Goal: Information Seeking & Learning: Learn about a topic

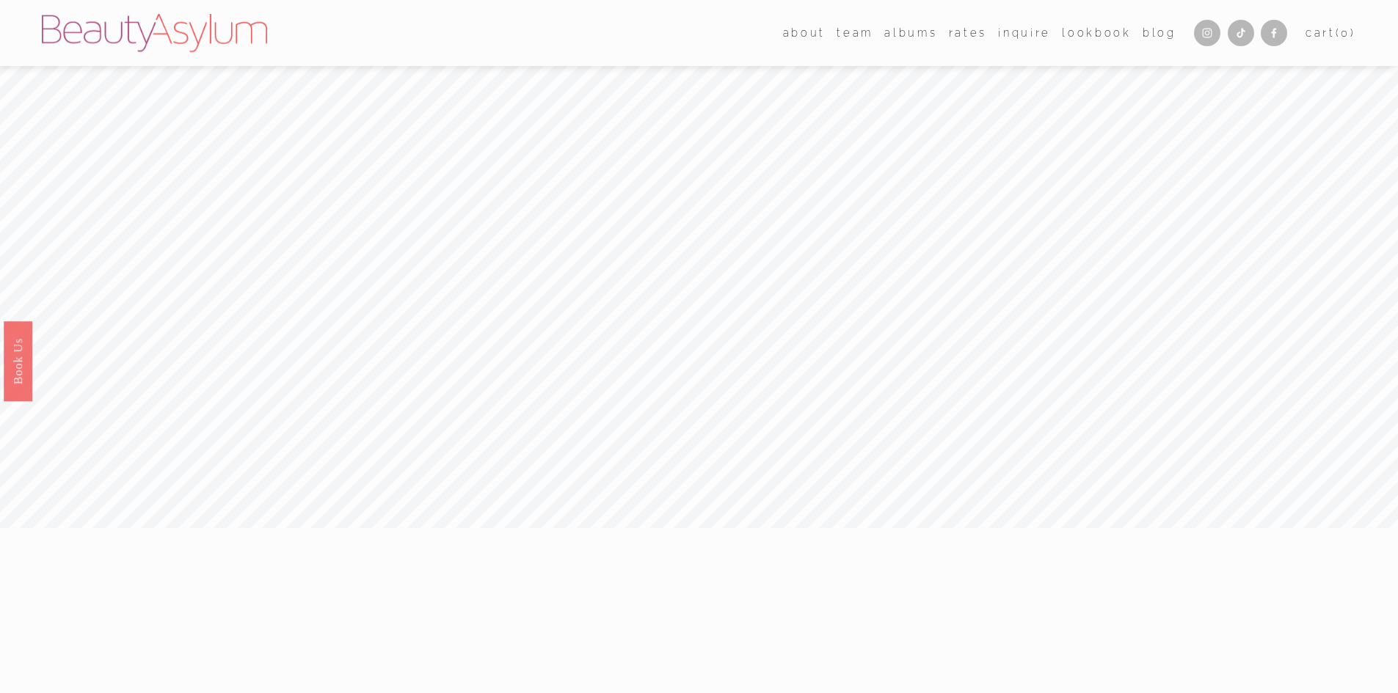
click at [976, 34] on link "Rates" at bounding box center [968, 32] width 38 height 21
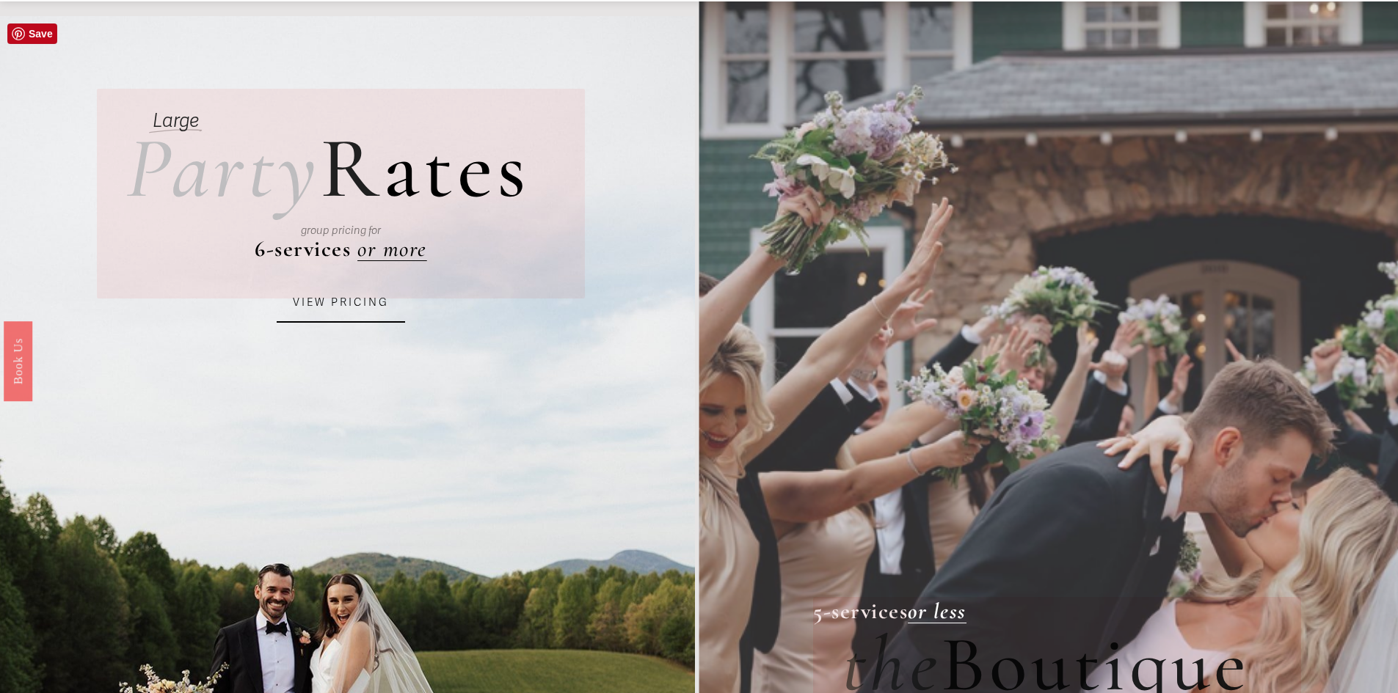
scroll to position [147, 0]
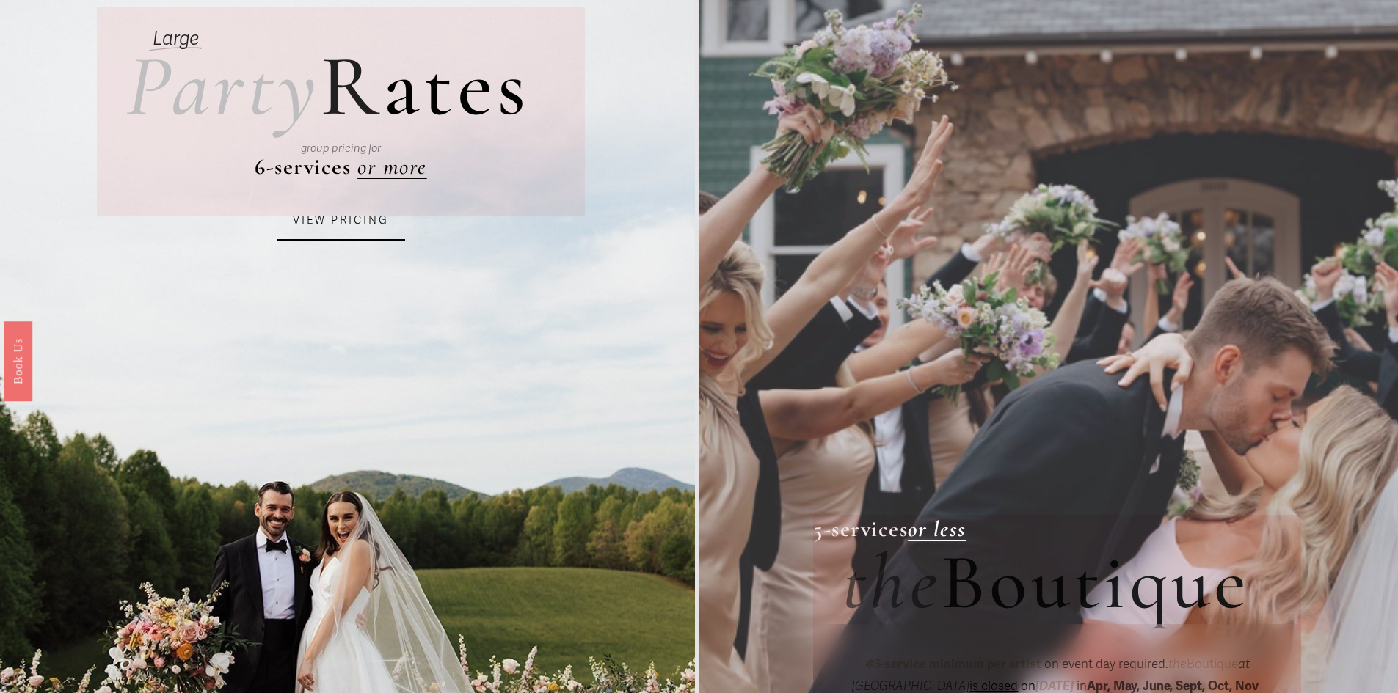
click at [354, 211] on link "VIEW PRICING" at bounding box center [341, 221] width 128 height 40
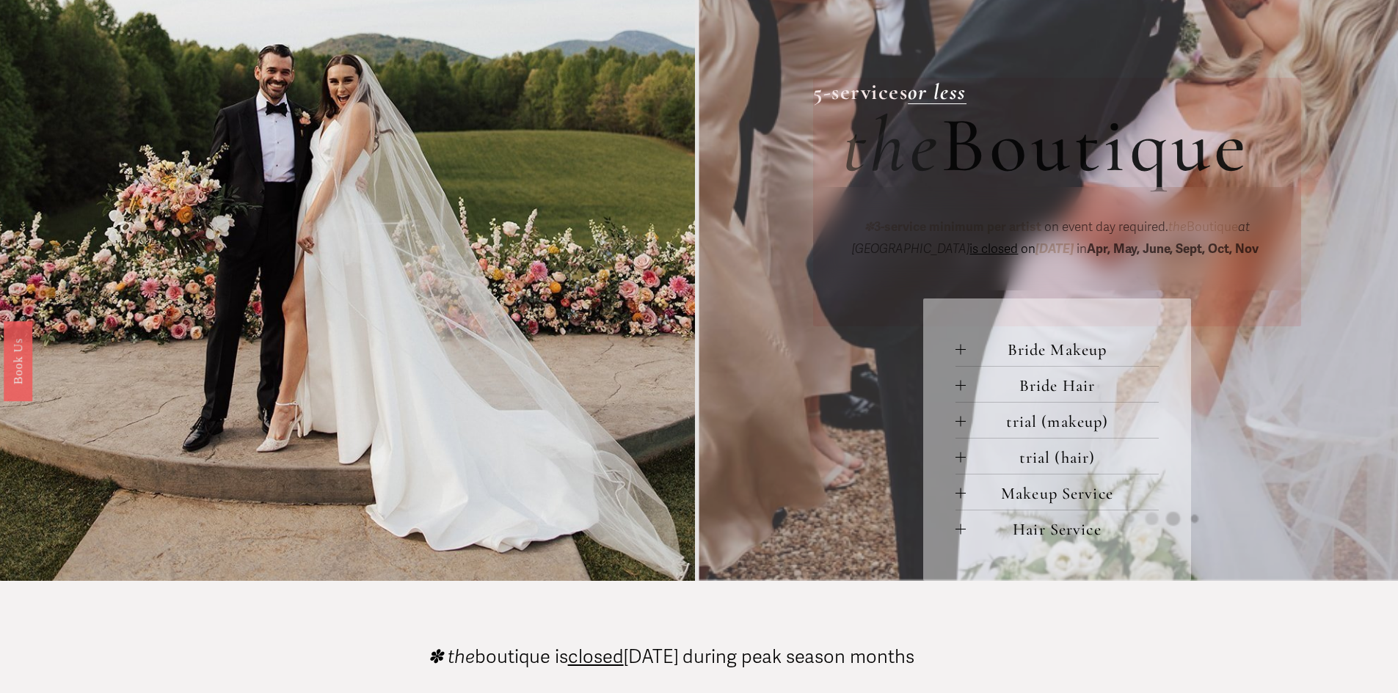
scroll to position [587, 0]
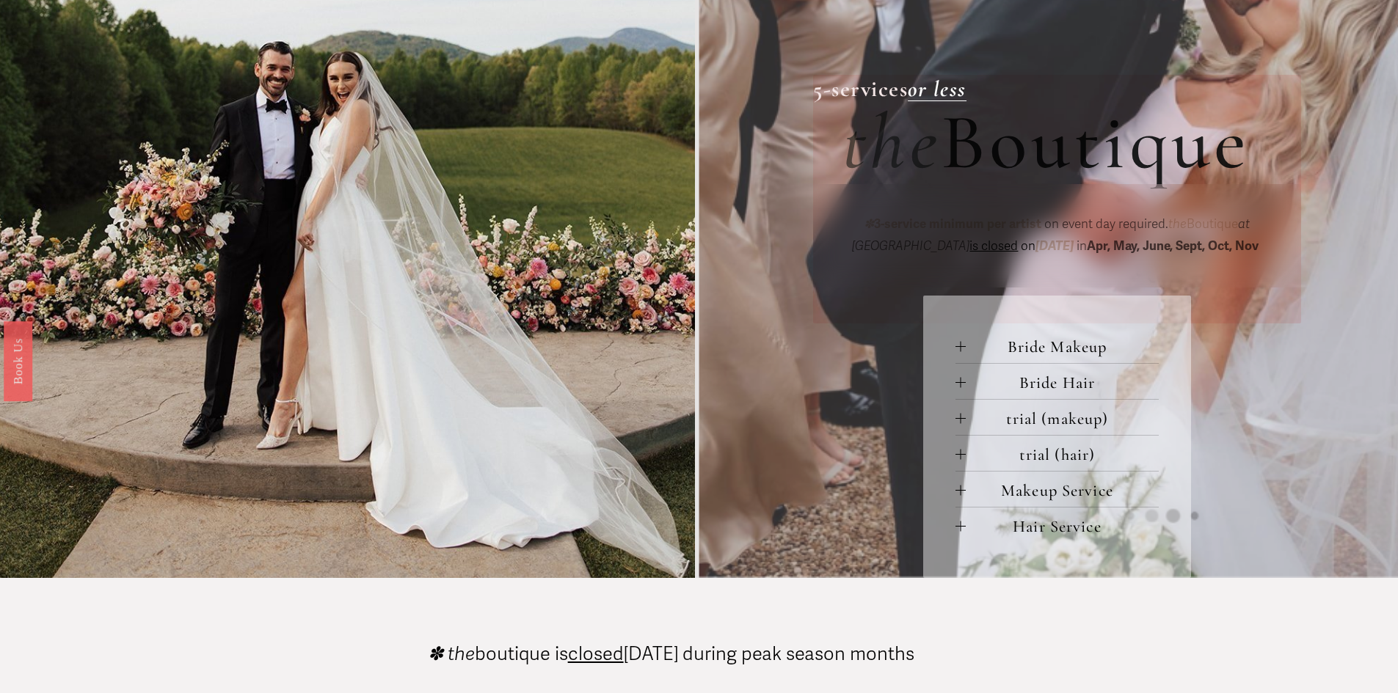
click at [1130, 243] on strong "Apr, May, June, Sept, Oct, Nov" at bounding box center [1173, 245] width 172 height 15
click at [1005, 239] on p "✽ 3-service minimum per artist on event day required. the Boutique at [GEOGRAPH…" at bounding box center [1056, 236] width 429 height 45
click at [974, 335] on button "Bride Makeup" at bounding box center [1056, 345] width 203 height 35
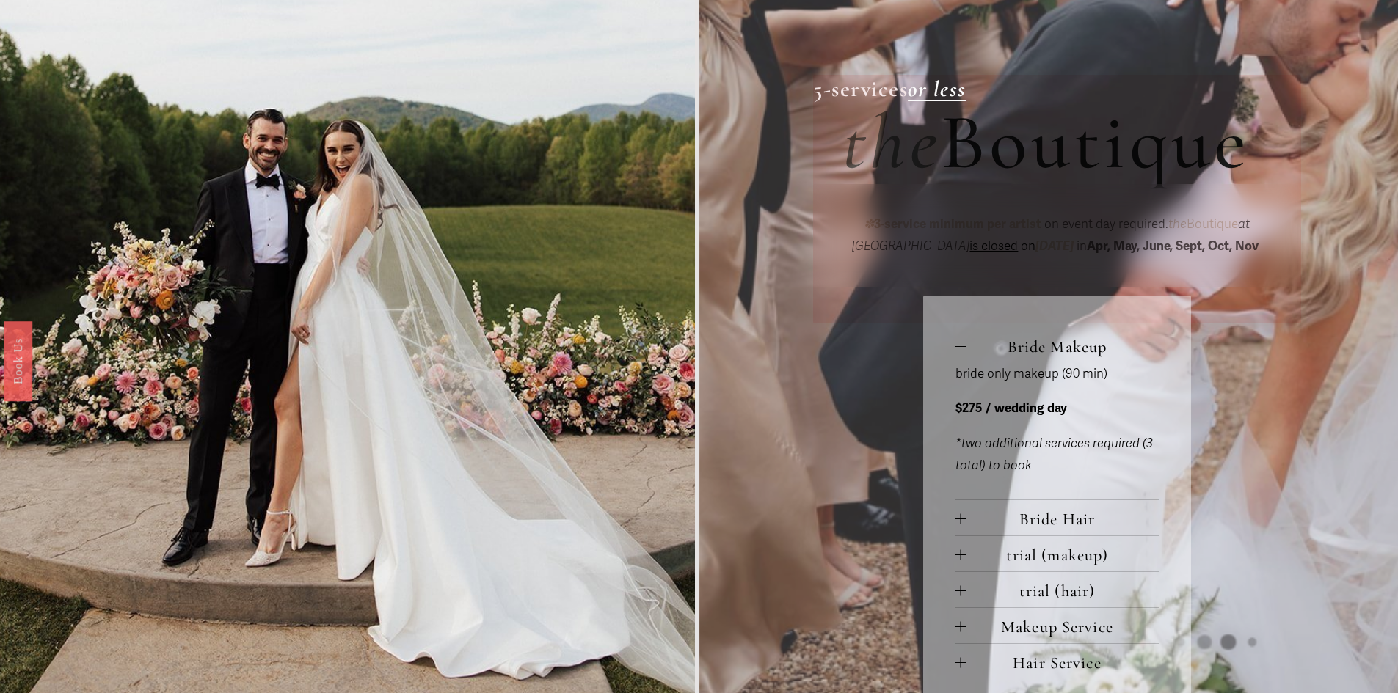
click at [1062, 622] on span "Makeup Service" at bounding box center [1062, 627] width 193 height 20
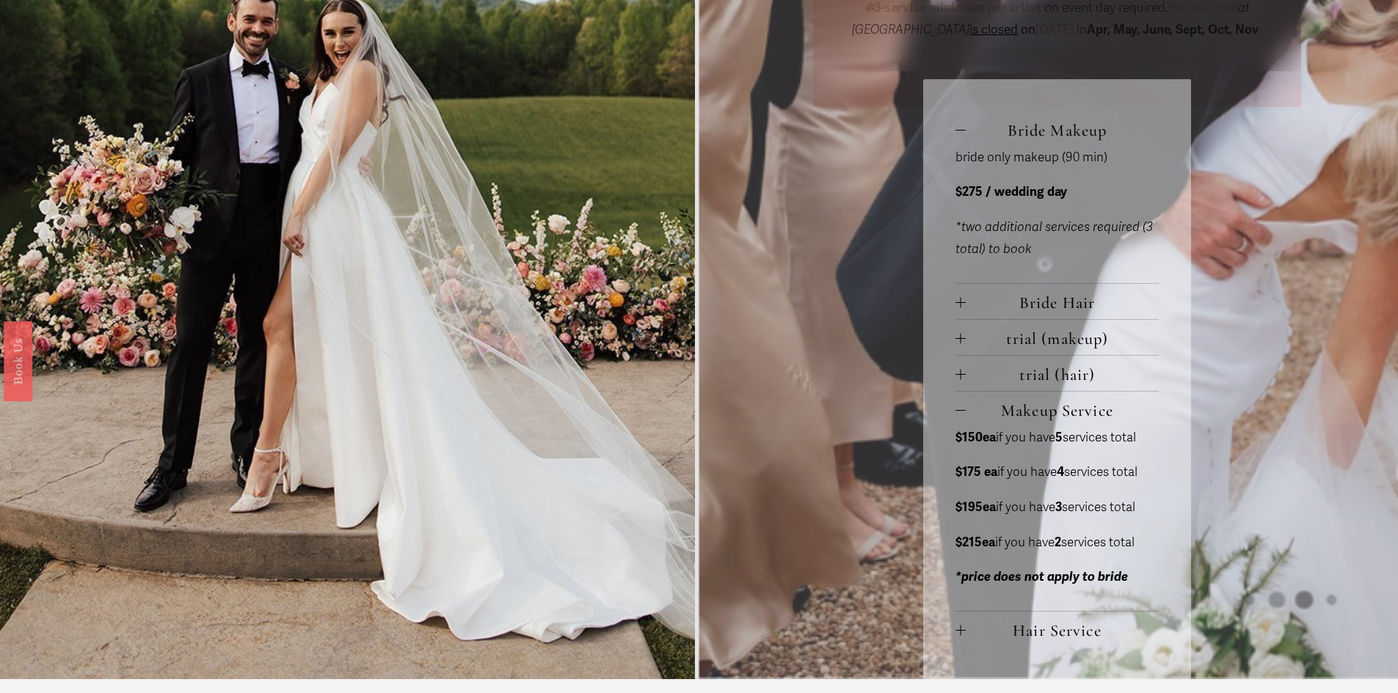
scroll to position [807, 0]
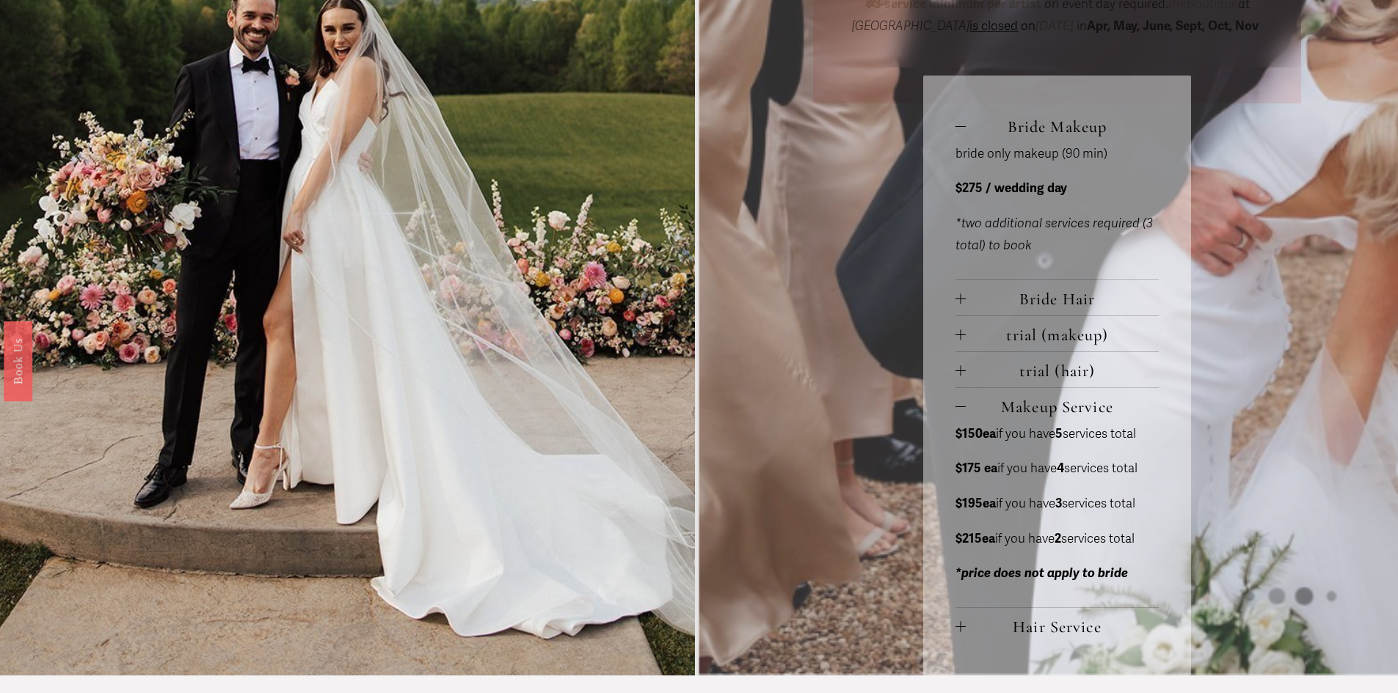
drag, startPoint x: 952, startPoint y: 434, endPoint x: 1149, endPoint y: 435, distance: 197.4
click at [1149, 435] on div "Bride Makeup bride only makeup (90 min) $275 / wedding day *two additional serv…" at bounding box center [1056, 376] width 267 height 600
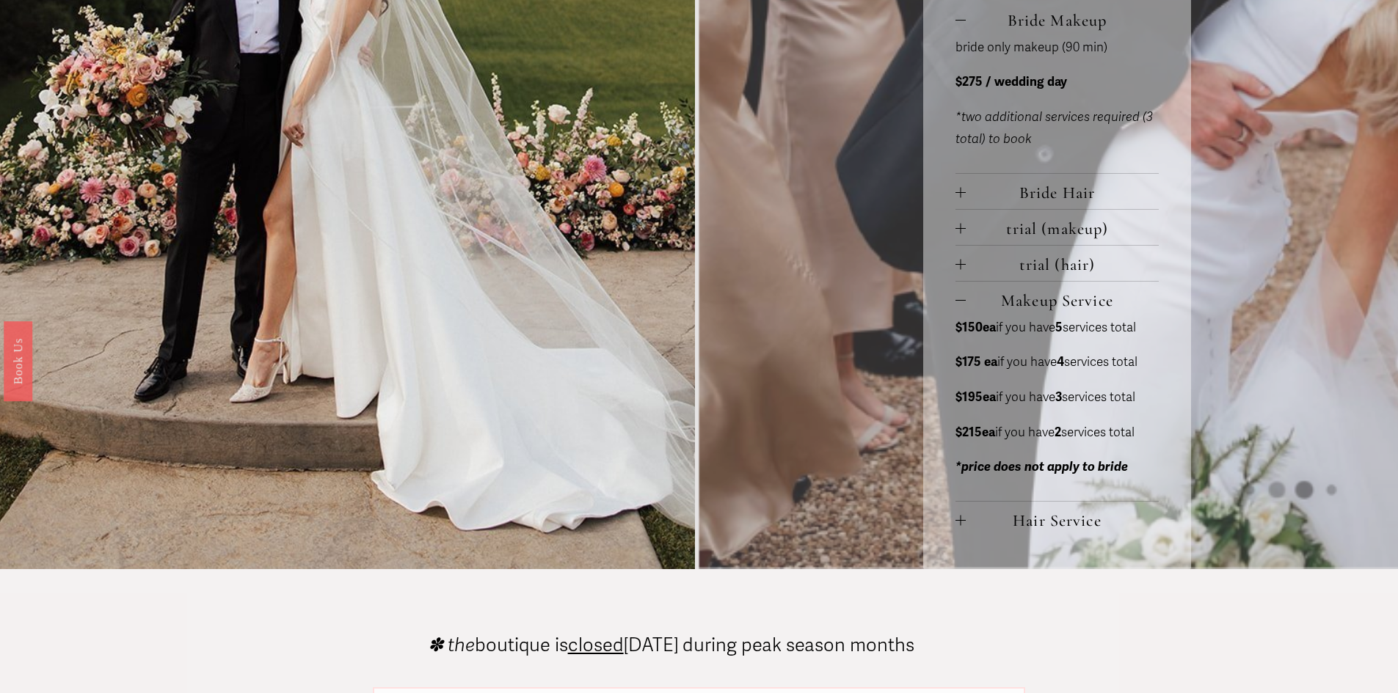
scroll to position [910, 0]
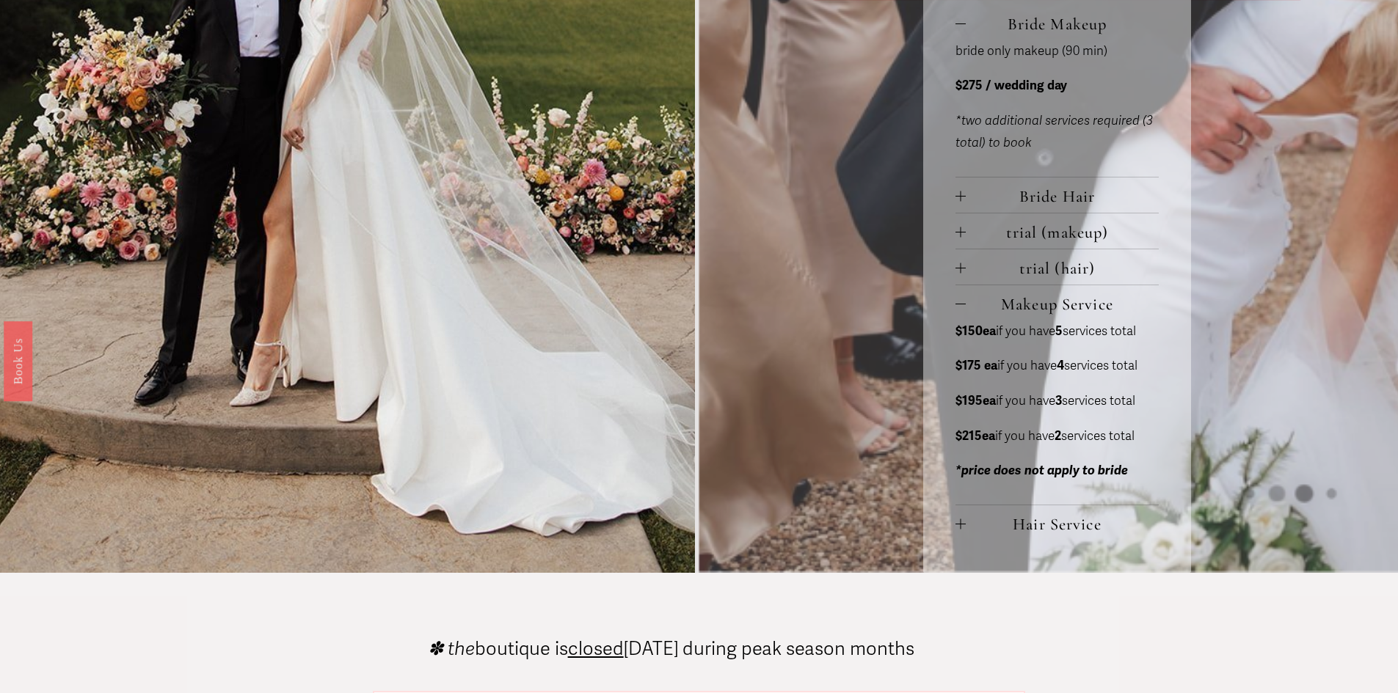
click at [1052, 527] on span "Hair Service" at bounding box center [1062, 524] width 193 height 20
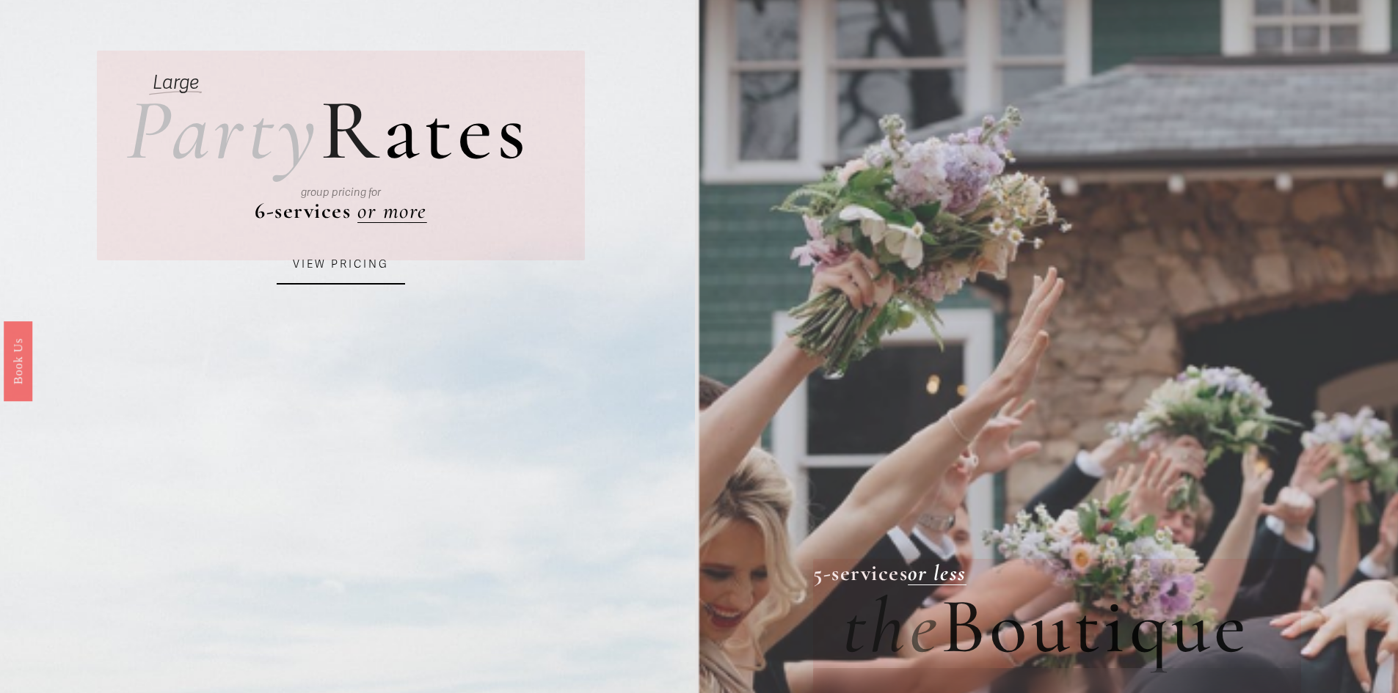
scroll to position [0, 0]
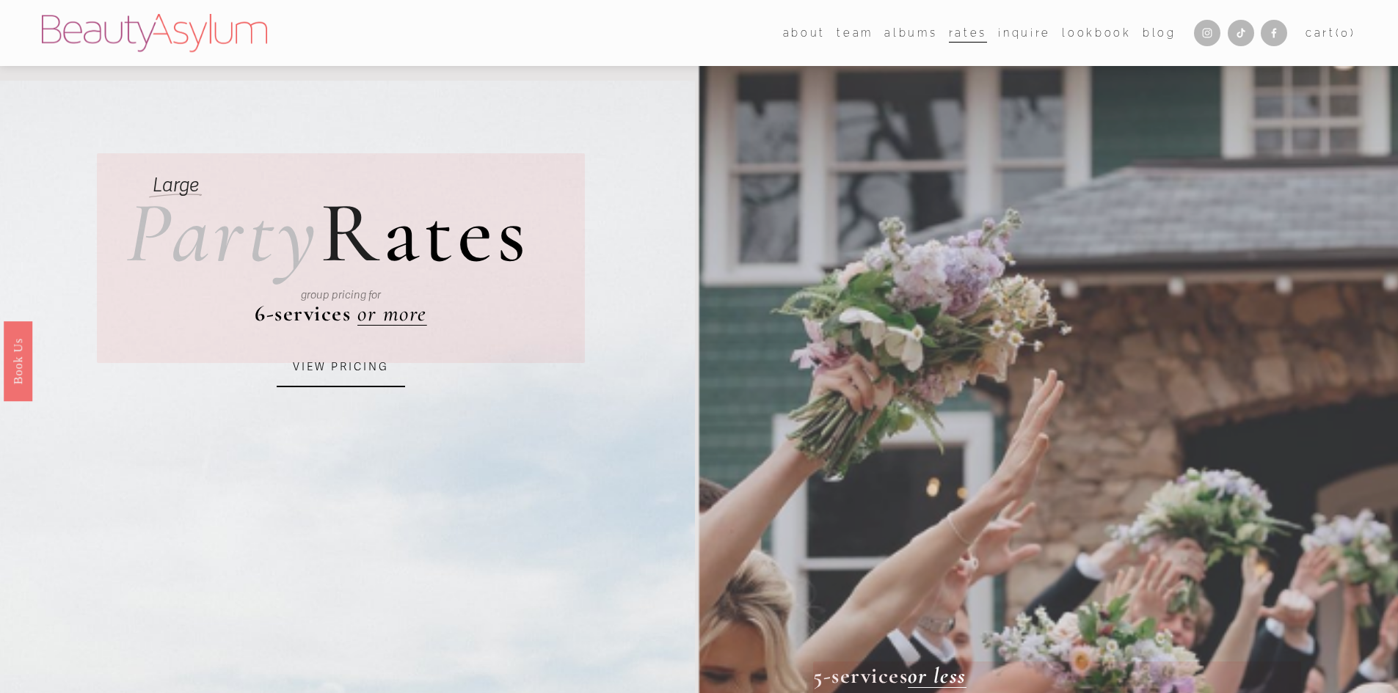
click at [899, 34] on link "albums" at bounding box center [910, 32] width 53 height 21
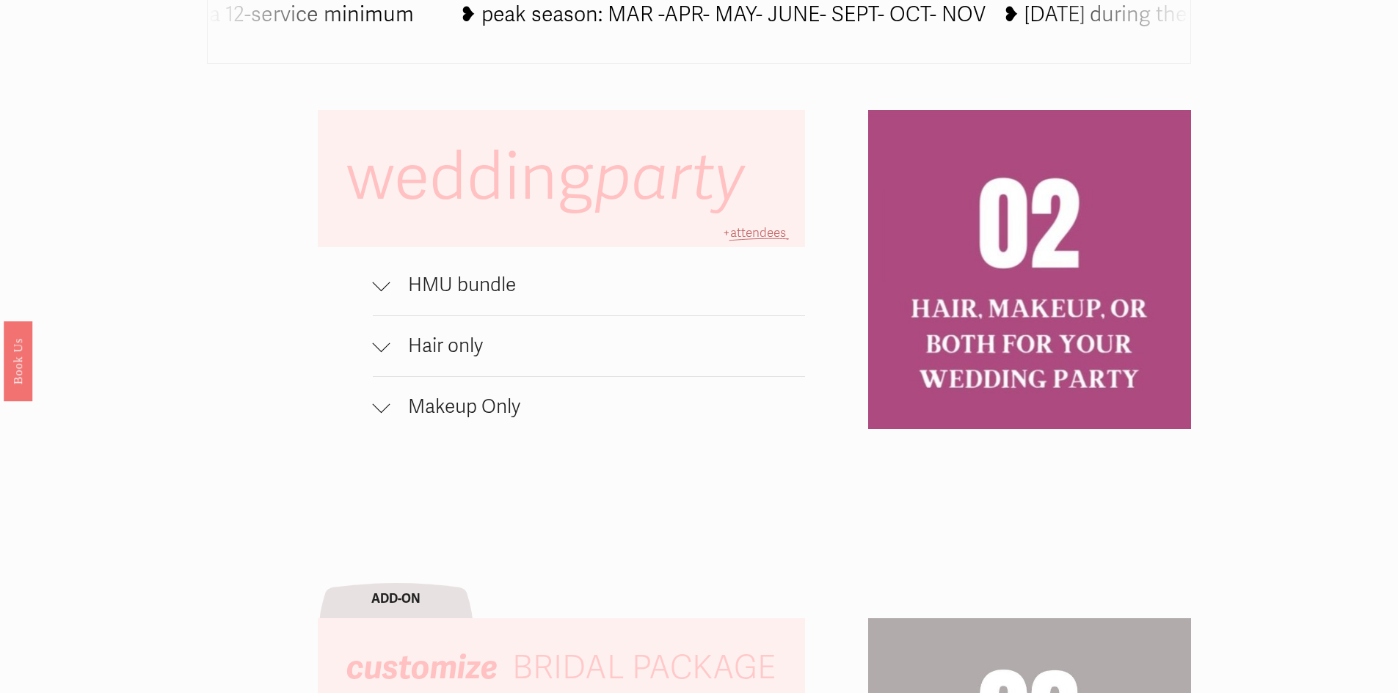
scroll to position [1101, 0]
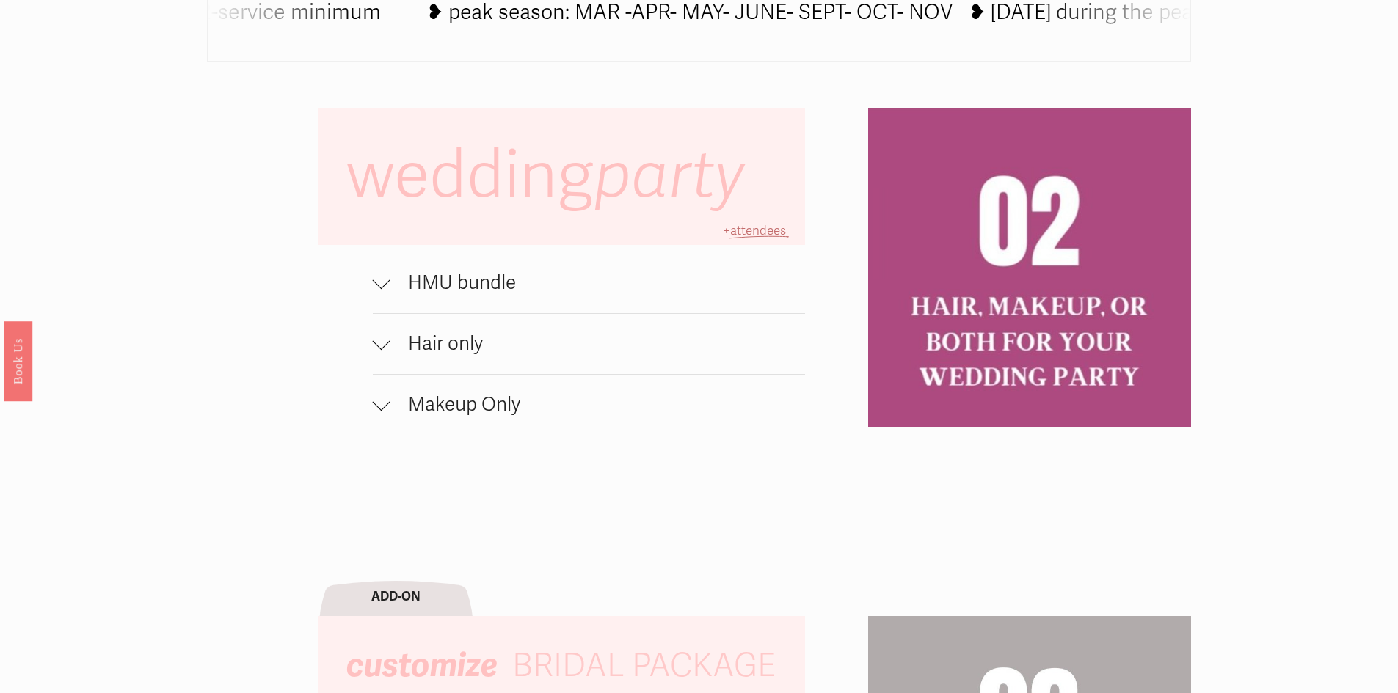
click at [446, 295] on span "HMU bundle" at bounding box center [597, 282] width 415 height 23
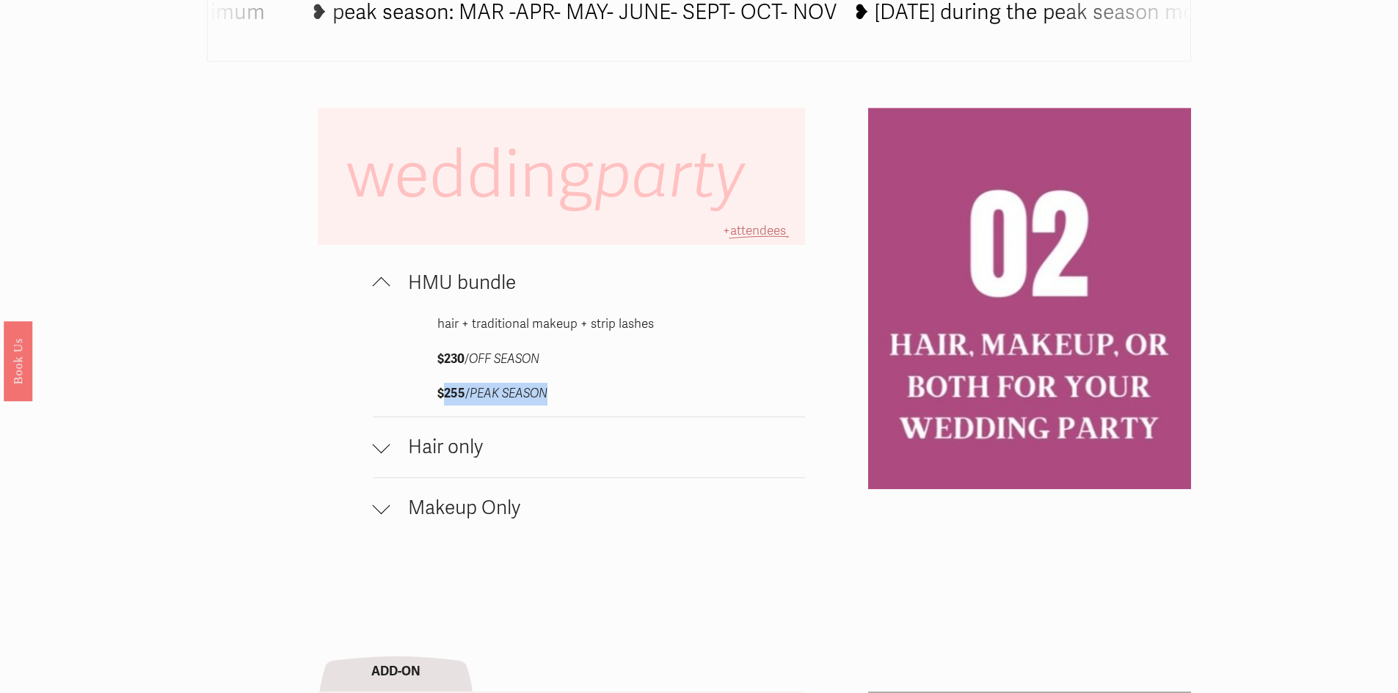
drag, startPoint x: 439, startPoint y: 398, endPoint x: 578, endPoint y: 399, distance: 139.4
click at [578, 399] on p "$255 / PEAK SEASON" at bounding box center [588, 394] width 303 height 23
click at [450, 453] on span "Hair only" at bounding box center [597, 447] width 415 height 23
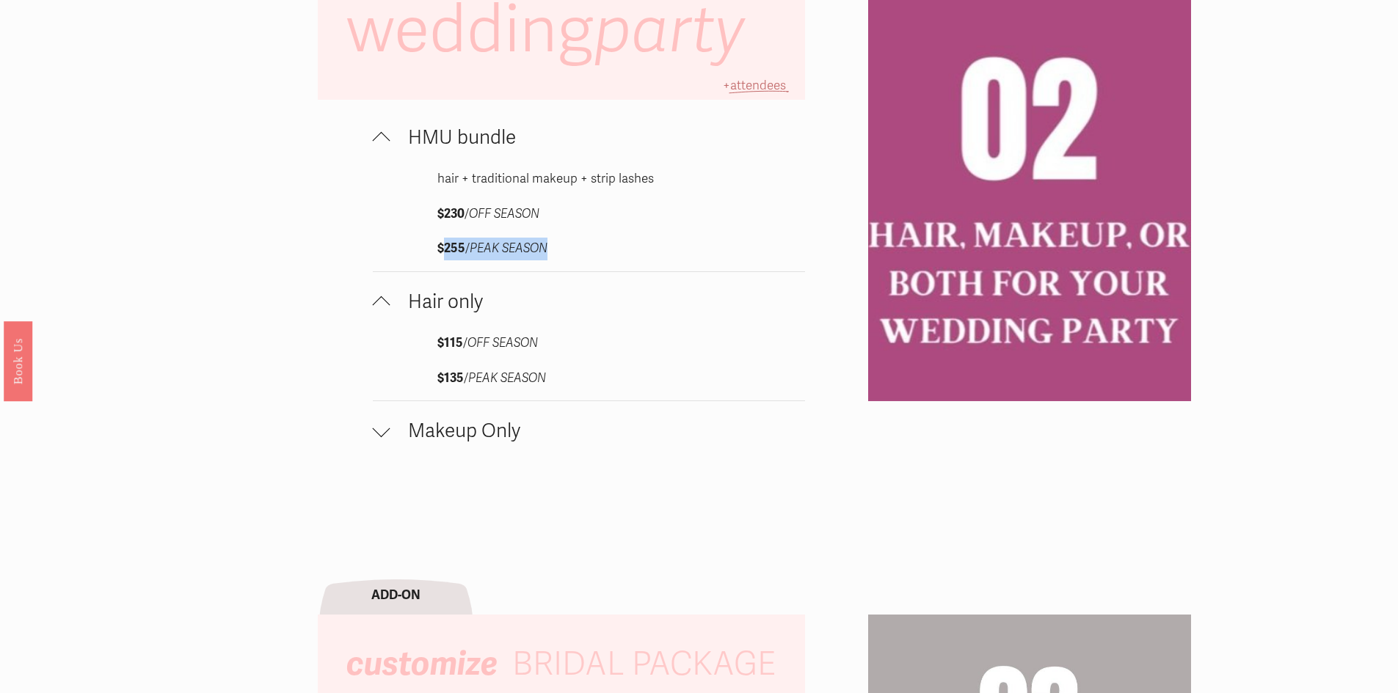
scroll to position [1247, 0]
click at [459, 433] on span "Makeup Only" at bounding box center [597, 429] width 415 height 23
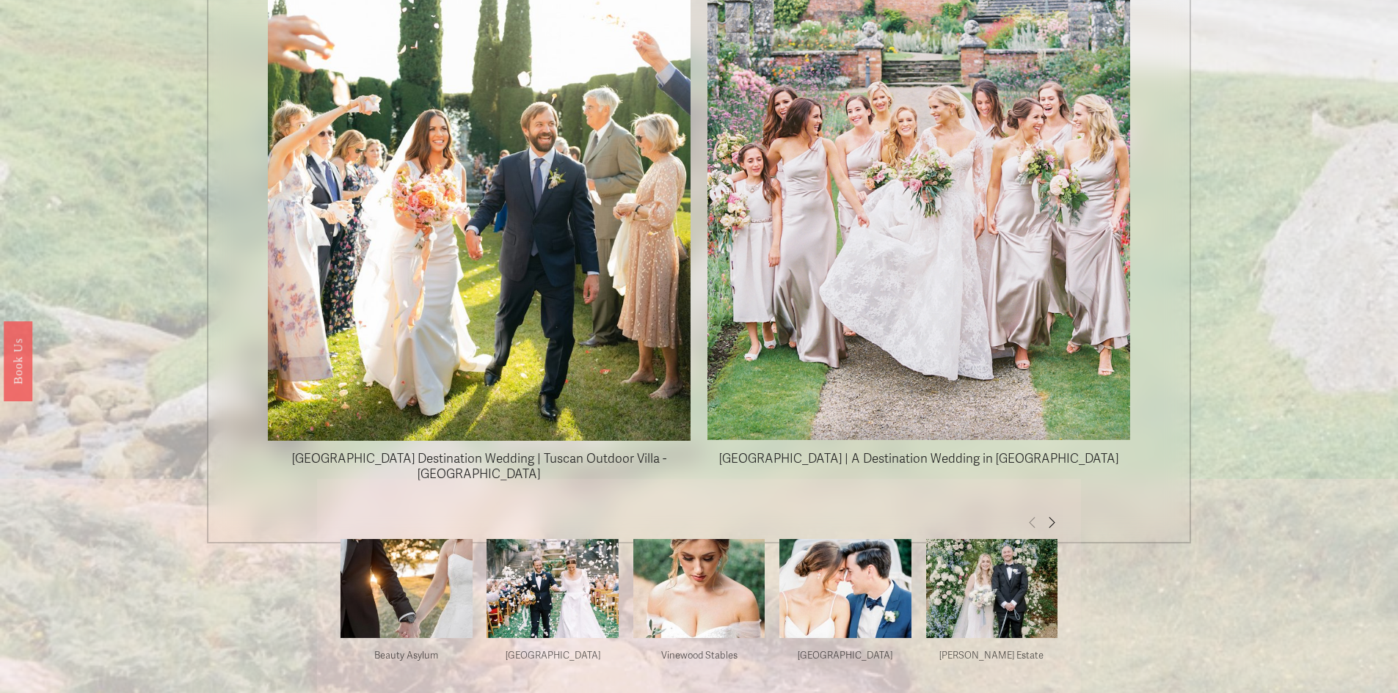
scroll to position [1688, 0]
